Goal: Task Accomplishment & Management: Manage account settings

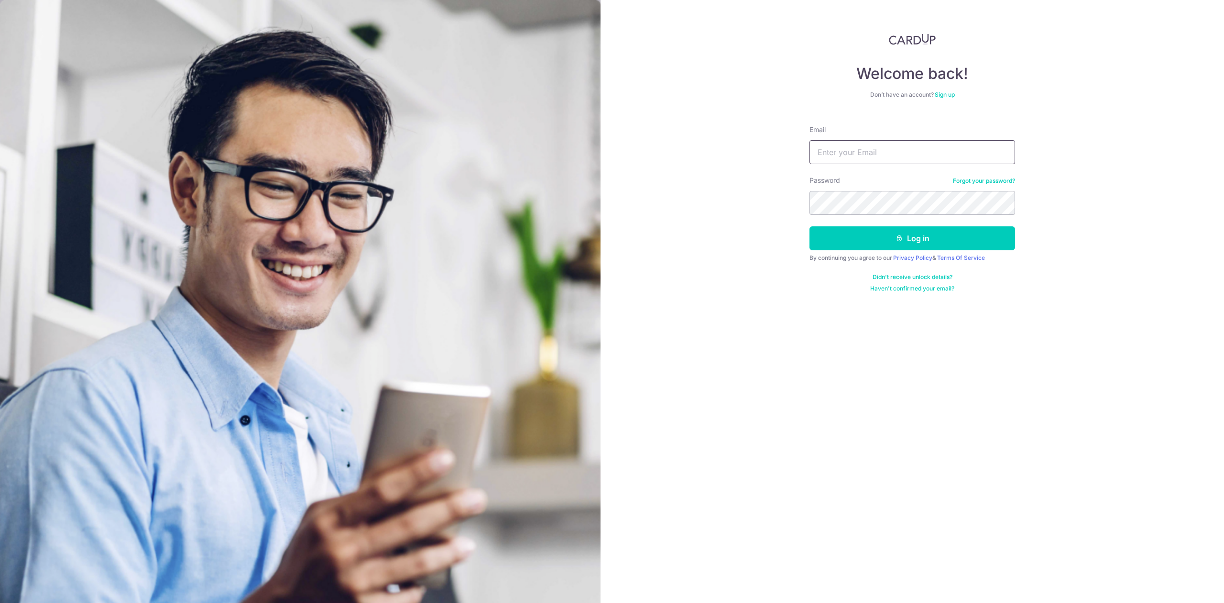
type input "[PERSON_NAME][EMAIL_ADDRESS][DOMAIN_NAME]"
click at [857, 240] on button "Log in" at bounding box center [913, 238] width 206 height 24
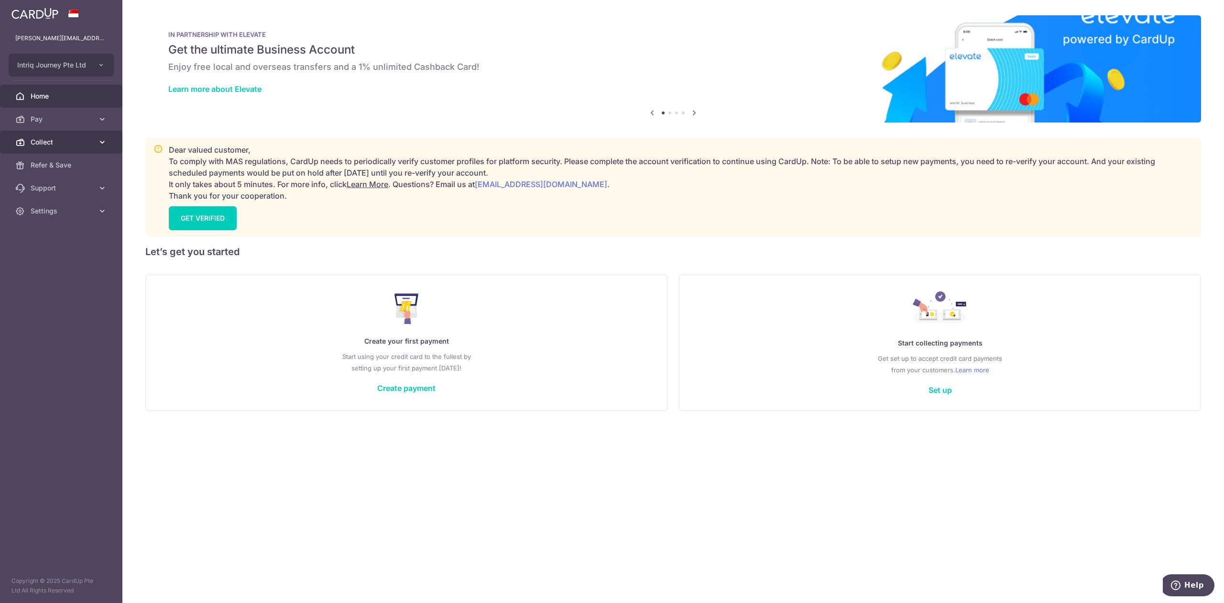
click at [57, 143] on span "Collect" at bounding box center [62, 142] width 63 height 10
click at [63, 167] on span "Dashboard" at bounding box center [62, 165] width 63 height 10
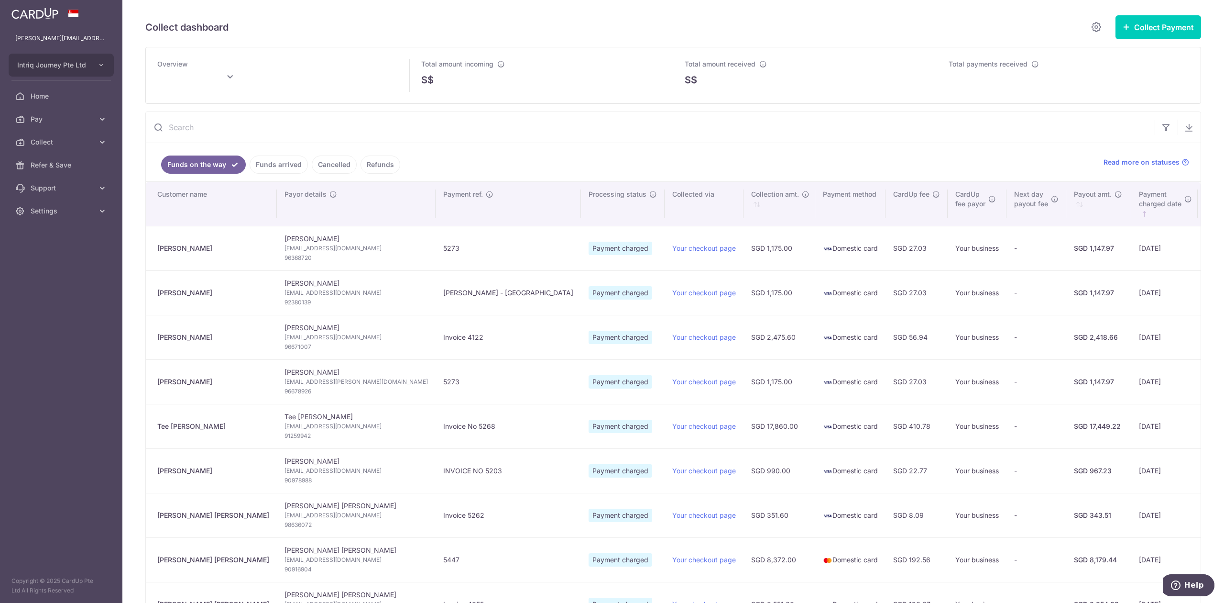
type input "October 2025"
